Goal: Information Seeking & Learning: Learn about a topic

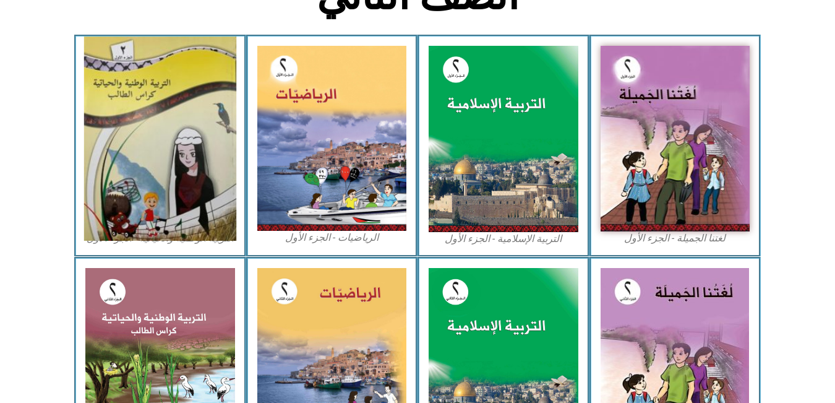
scroll to position [353, 0]
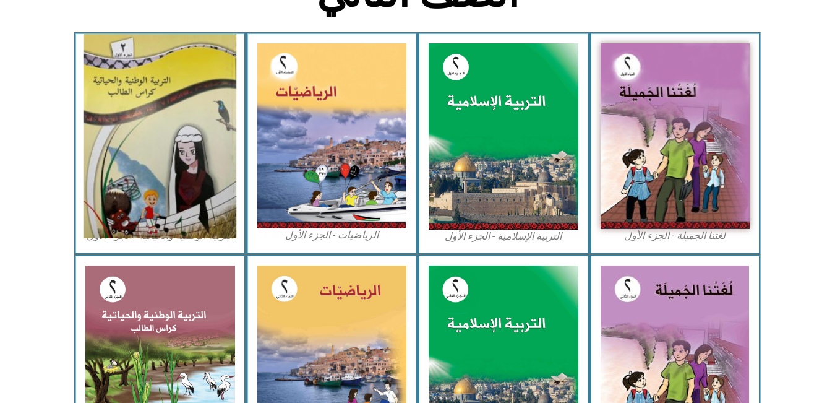
click at [131, 194] on img at bounding box center [160, 136] width 152 height 204
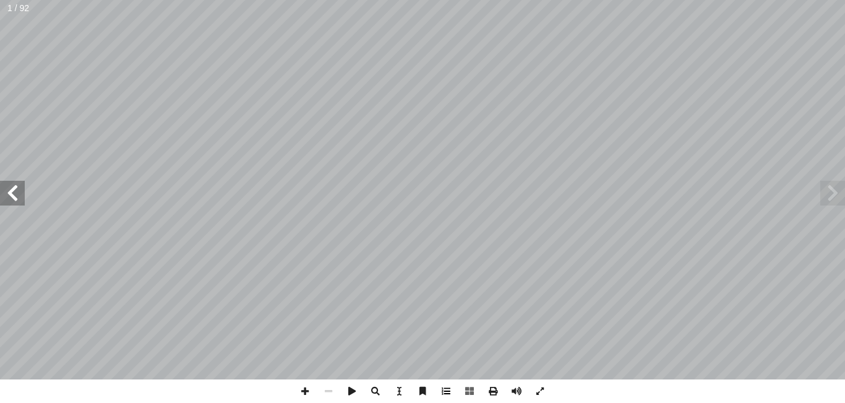
click at [440, 382] on span at bounding box center [446, 391] width 24 height 24
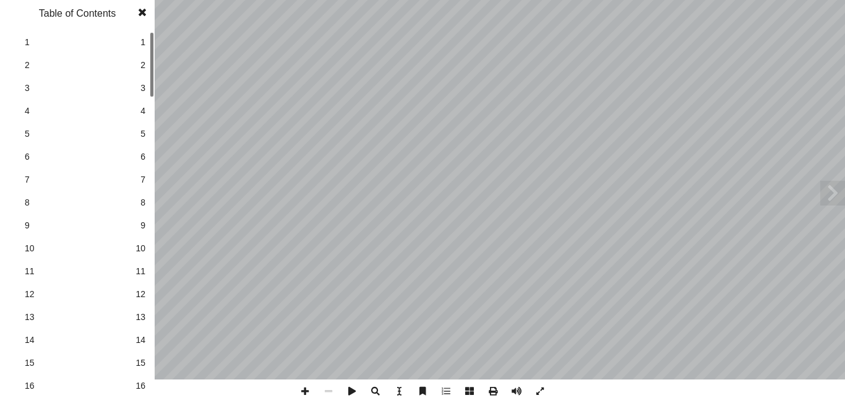
click at [138, 367] on span "15" at bounding box center [140, 362] width 10 height 13
click at [141, 9] on span at bounding box center [142, 12] width 22 height 25
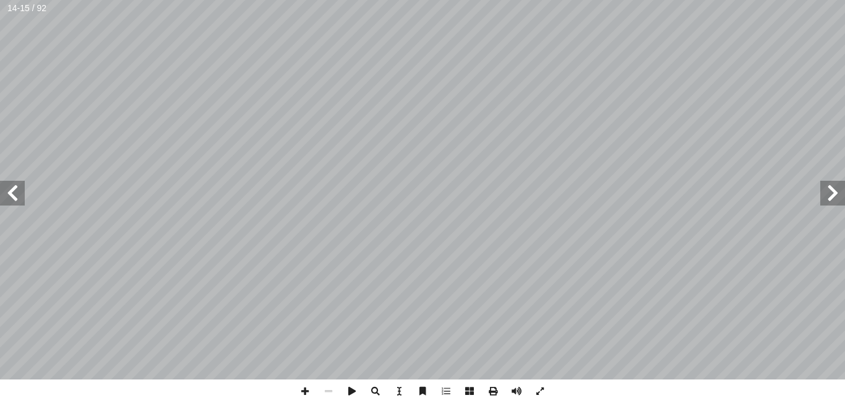
click at [6, 194] on span at bounding box center [12, 193] width 25 height 25
click at [298, 402] on span at bounding box center [305, 391] width 24 height 24
click at [322, 389] on span at bounding box center [329, 391] width 24 height 24
